Goal: Information Seeking & Learning: Find specific fact

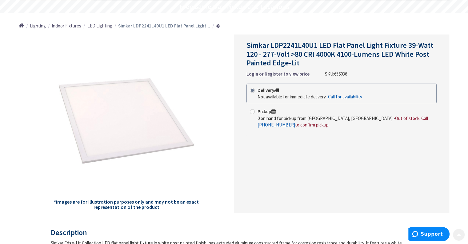
scroll to position [62, 0]
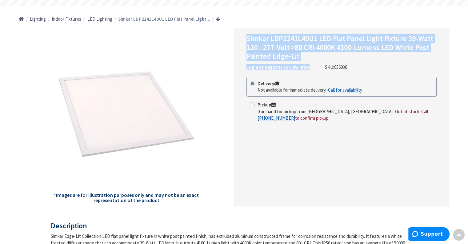
drag, startPoint x: 247, startPoint y: 37, endPoint x: 313, endPoint y: 62, distance: 70.4
click at [313, 62] on div "Simkar LDP2241L40U1 LED Flat Panel Light Fixture 39-Watt 120 - 277-Volt >80 CRI…" at bounding box center [342, 52] width 190 height 36
click at [243, 46] on div "Simkar LDP2241L40U1 LED Flat Panel Light Fixture 39-Watt 120 - 277-Volt >80 CRI…" at bounding box center [342, 117] width 216 height 178
drag, startPoint x: 247, startPoint y: 38, endPoint x: 301, endPoint y: 57, distance: 57.1
click at [301, 57] on h1 "Simkar LDP2241L40U1 LED Flat Panel Light Fixture 39-Watt 120 - 277-Volt >80 CRI…" at bounding box center [342, 47] width 190 height 26
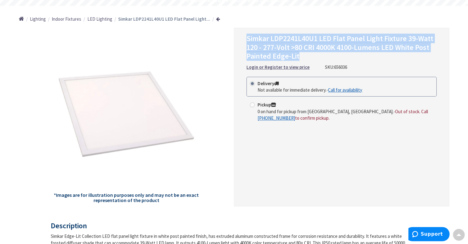
copy span "Simkar LDP2241L40U1 LED Flat Panel Light Fixture 39-Watt 120 - 277-Volt >80 CRI…"
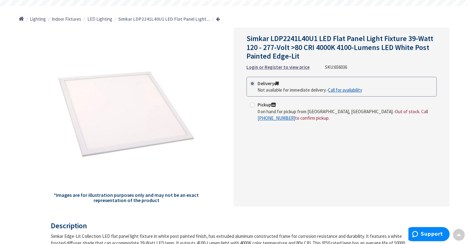
click at [318, 152] on div "Simkar LDP2241L40U1 LED Flat Panel Light Fixture 39-Watt 120 - 277-Volt >80 CRI…" at bounding box center [342, 117] width 216 height 178
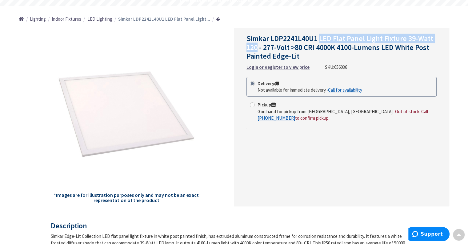
drag, startPoint x: 320, startPoint y: 38, endPoint x: 258, endPoint y: 49, distance: 63.2
click at [258, 49] on span "Simkar LDP2241L40U1 LED Flat Panel Light Fixture 39-Watt 120 - 277-Volt >80 CRI…" at bounding box center [340, 47] width 187 height 27
copy span "LED Flat Panel Light Fixture 39-Watt 120"
